Goal: Complete application form

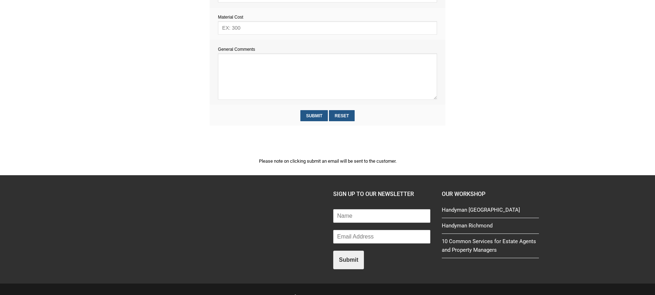
scroll to position [428, 0]
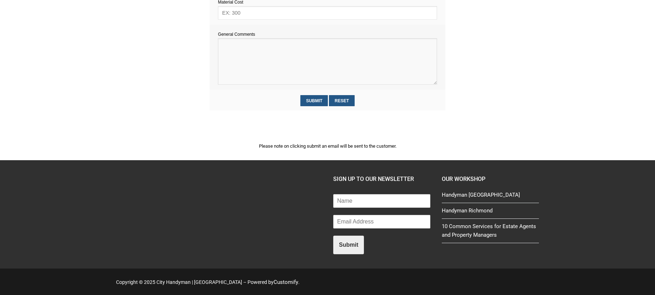
paste textarea "Estimate provision for a professional handyman (service call out and labour) to…"
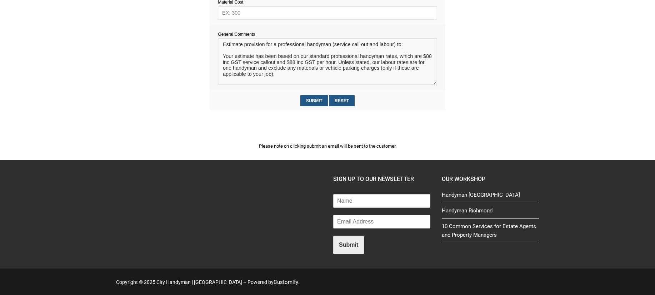
scroll to position [10, 0]
click at [229, 45] on textarea at bounding box center [327, 61] width 219 height 46
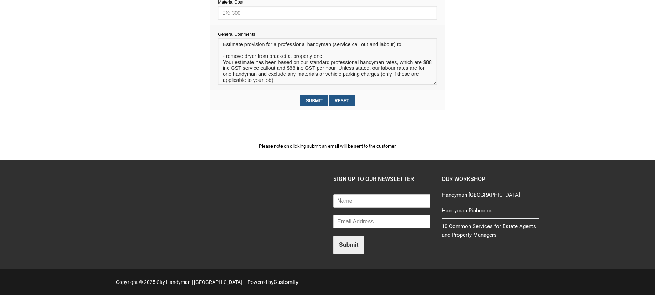
click at [256, 53] on textarea at bounding box center [327, 61] width 219 height 46
drag, startPoint x: 317, startPoint y: 52, endPoint x: 301, endPoint y: 53, distance: 15.8
click at [301, 53] on textarea at bounding box center [327, 61] width 219 height 46
click at [350, 53] on textarea at bounding box center [327, 61] width 219 height 46
click at [289, 63] on textarea at bounding box center [327, 61] width 219 height 46
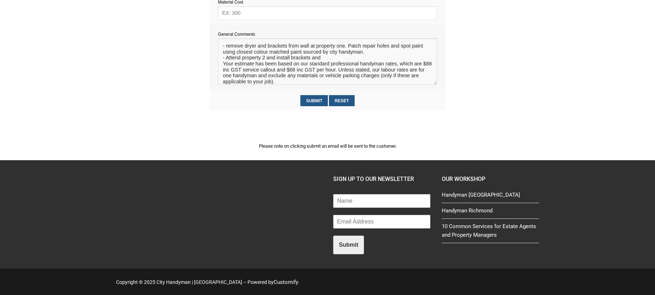
click at [324, 65] on textarea at bounding box center [327, 61] width 219 height 46
click at [401, 70] on textarea at bounding box center [327, 61] width 219 height 46
click at [415, 69] on textarea at bounding box center [327, 61] width 219 height 46
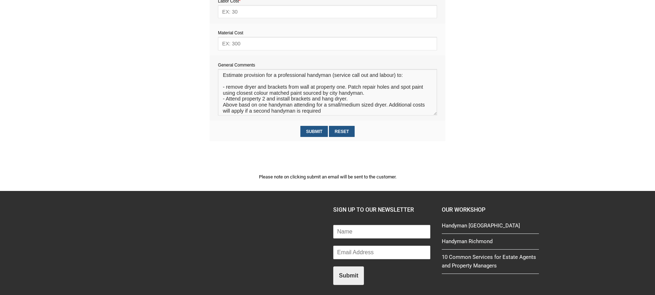
scroll to position [393, 0]
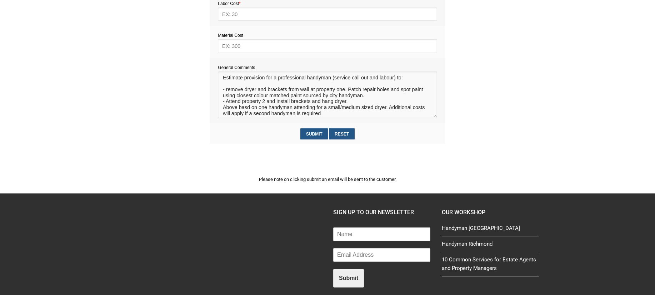
type textarea "Estimate provision for a professional handyman (service call out and labour) to…"
click at [251, 45] on input "text" at bounding box center [327, 45] width 219 height 13
type input "90"
click at [240, 12] on input "text" at bounding box center [327, 14] width 219 height 13
click at [231, 16] on input "text" at bounding box center [327, 14] width 219 height 13
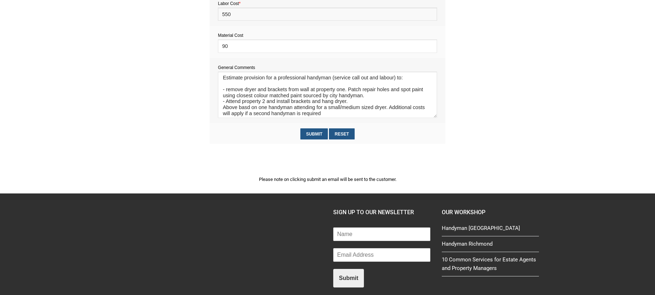
click at [228, 16] on input "550" at bounding box center [327, 14] width 219 height 13
type input "550"
click at [311, 133] on input "Submit" at bounding box center [314, 133] width 28 height 11
